Goal: Transaction & Acquisition: Download file/media

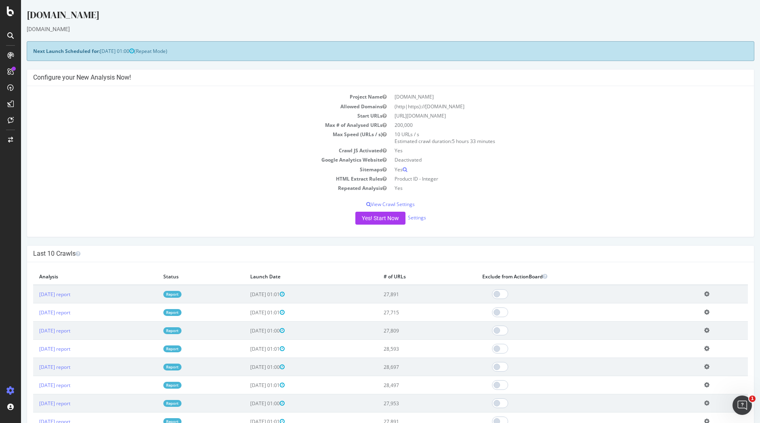
click at [182, 294] on link "Report" at bounding box center [172, 294] width 18 height 7
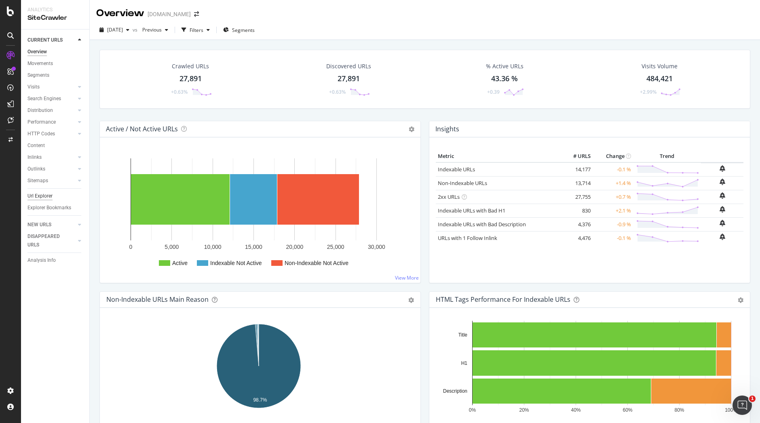
click at [45, 192] on div "Url Explorer" at bounding box center [39, 196] width 25 height 8
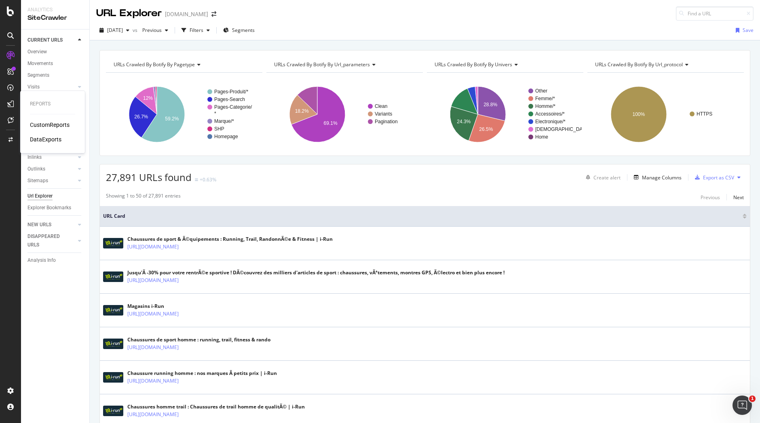
click at [45, 127] on div "CustomReports" at bounding box center [50, 125] width 40 height 8
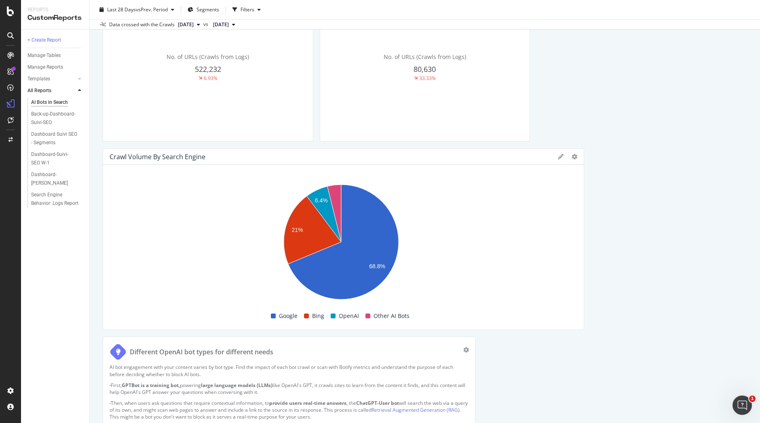
scroll to position [276, 0]
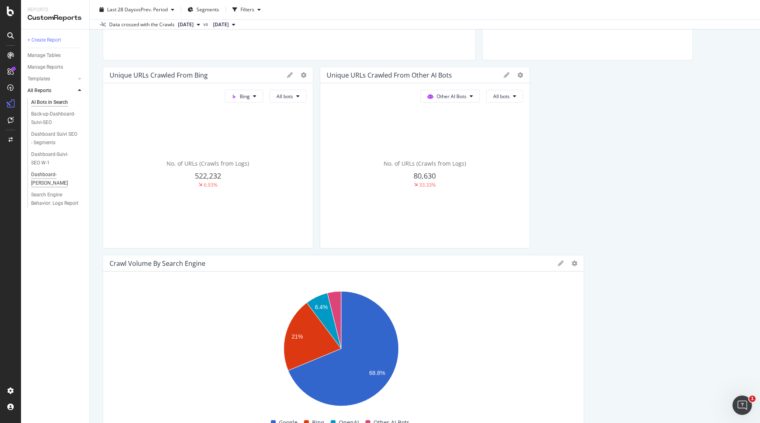
click at [55, 176] on div "Dashboard-[PERSON_NAME]" at bounding box center [54, 179] width 46 height 17
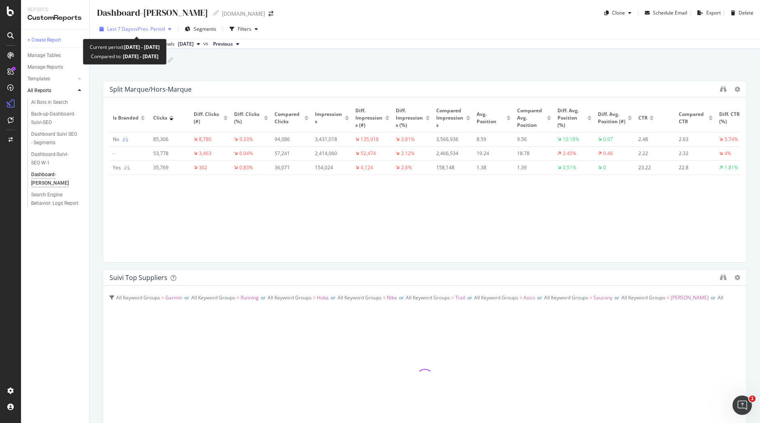
click at [165, 30] on span "vs Prev. Period" at bounding box center [149, 28] width 32 height 7
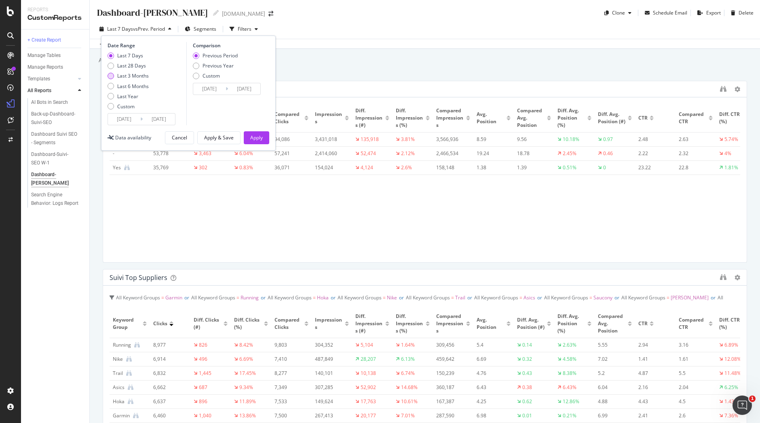
click at [141, 79] on div "Last 3 Months" at bounding box center [133, 75] width 32 height 7
type input "[DATE]"
click at [223, 65] on div "Previous Year" at bounding box center [218, 65] width 31 height 7
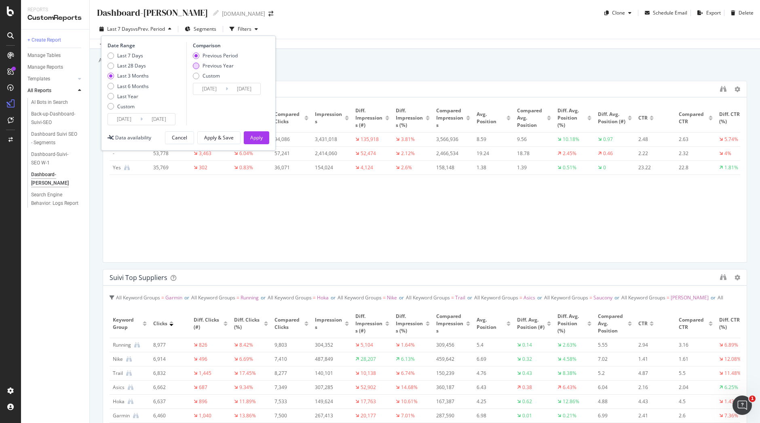
type input "[DATE]"
click at [257, 139] on div "Apply" at bounding box center [256, 137] width 13 height 7
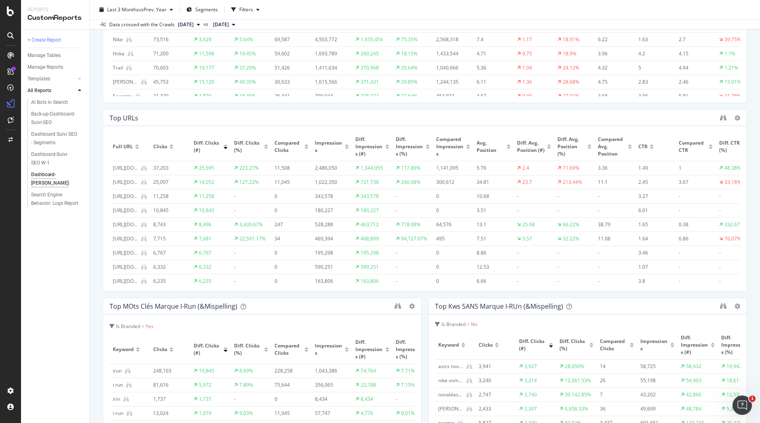
scroll to position [8, 0]
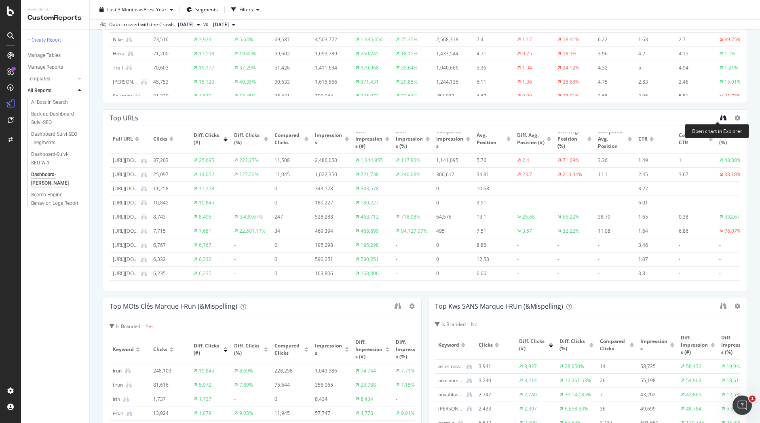
click at [720, 117] on icon "binoculars" at bounding box center [723, 117] width 6 height 6
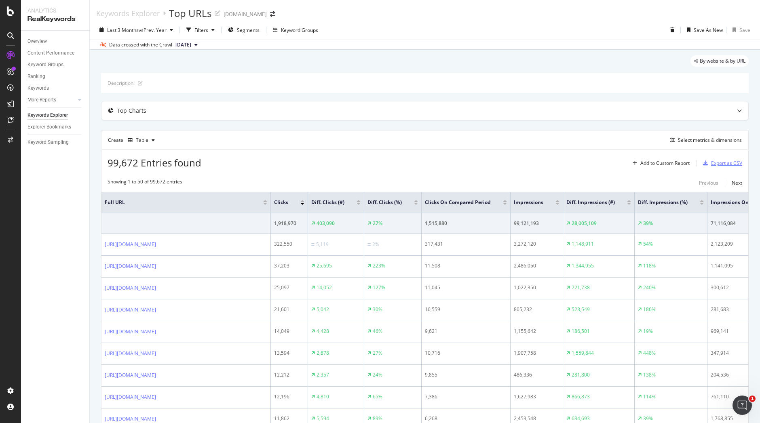
click at [721, 163] on div "Export as CSV" at bounding box center [726, 163] width 31 height 7
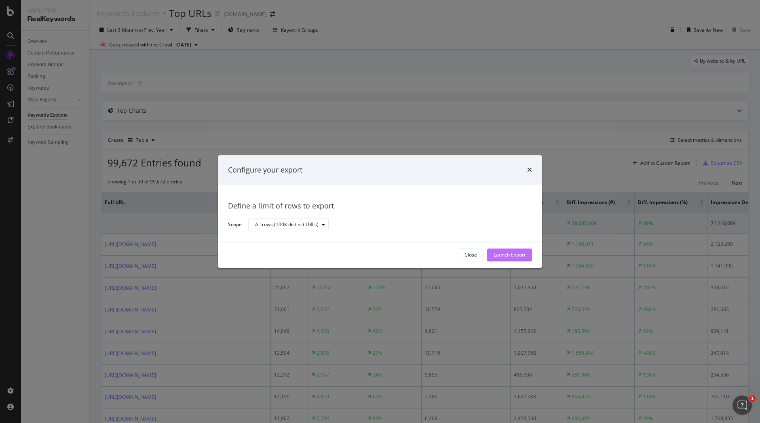
click at [506, 256] on div "Launch Export" at bounding box center [510, 255] width 32 height 7
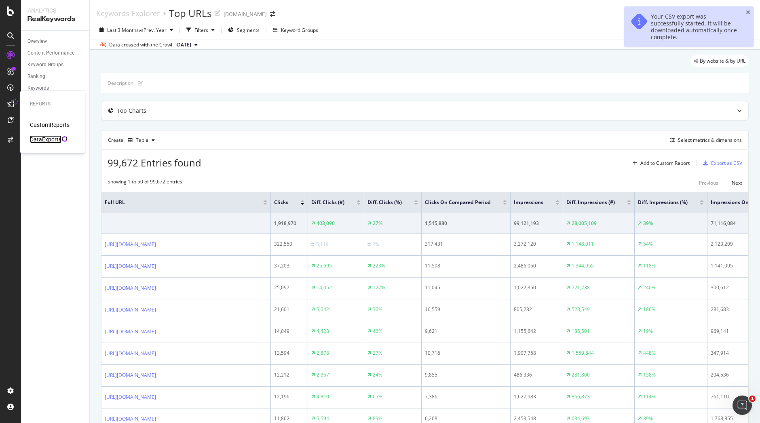
click at [45, 142] on div "DataExports" at bounding box center [46, 139] width 32 height 8
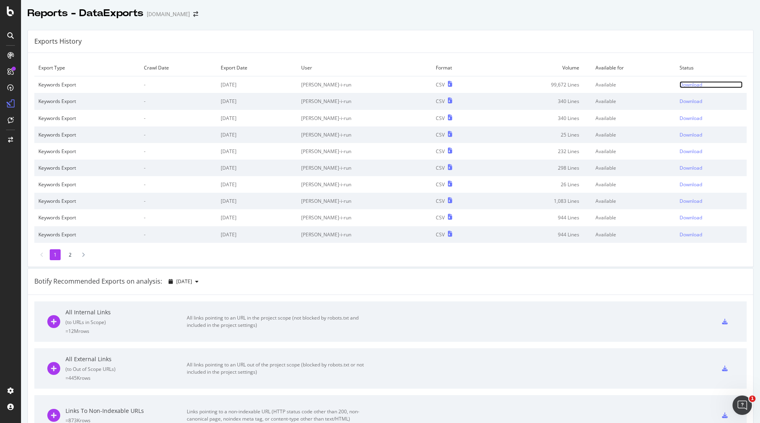
click at [685, 83] on div "Download" at bounding box center [691, 84] width 23 height 7
